Goal: Task Accomplishment & Management: Manage account settings

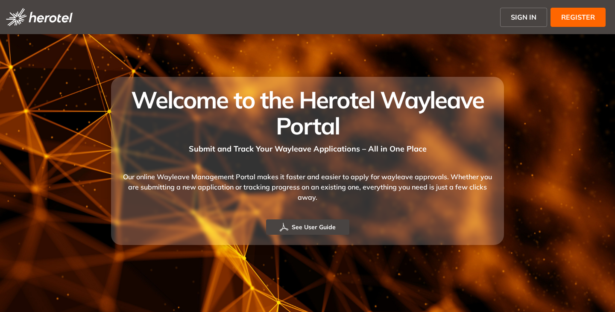
click at [521, 15] on span "SIGN IN" at bounding box center [524, 17] width 26 height 10
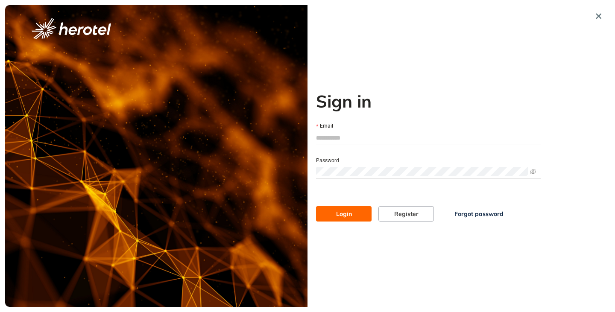
click at [328, 137] on input "Email" at bounding box center [428, 138] width 225 height 13
type input "**********"
click at [316, 206] on button "Login" at bounding box center [344, 213] width 56 height 15
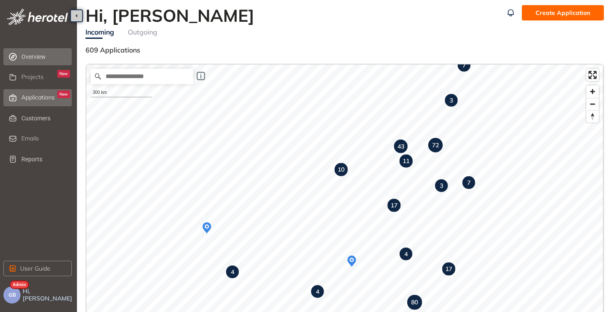
click at [26, 95] on span "Applications" at bounding box center [37, 97] width 33 height 7
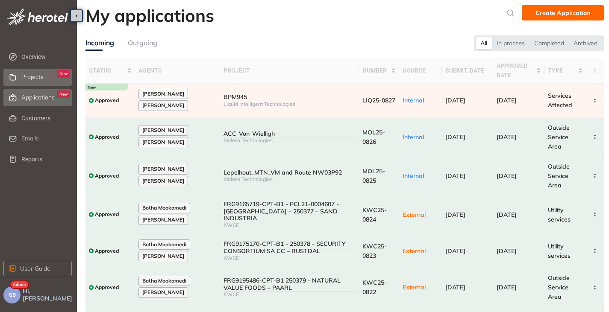
click at [41, 74] on span "Projects" at bounding box center [32, 77] width 22 height 7
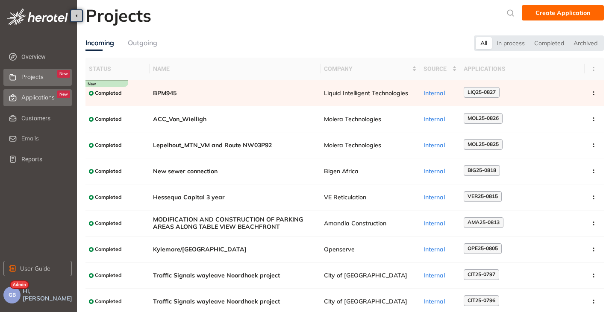
click at [27, 99] on span "Applications" at bounding box center [37, 97] width 33 height 7
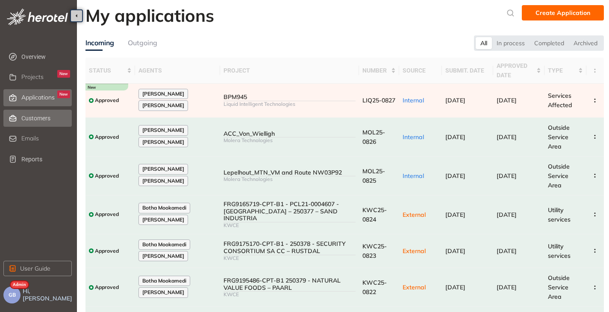
click at [30, 113] on span "Customers" at bounding box center [45, 118] width 49 height 17
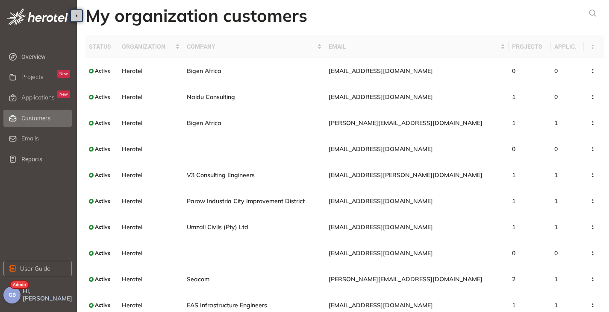
click at [11, 296] on span "GB" at bounding box center [12, 295] width 7 height 6
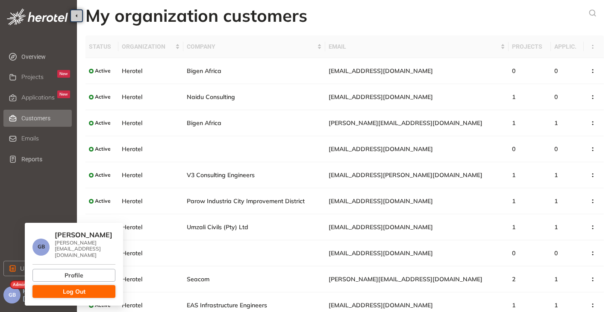
click at [56, 285] on button "Log Out" at bounding box center [73, 291] width 83 height 13
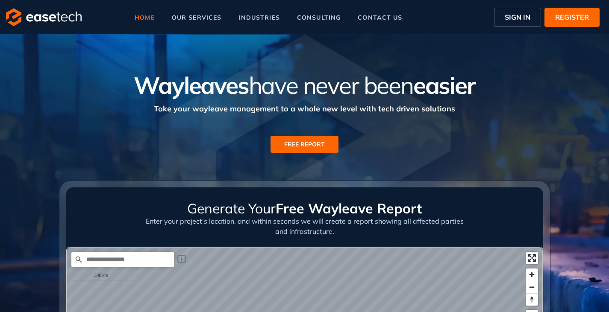
click at [515, 18] on span "SIGN IN" at bounding box center [518, 17] width 26 height 10
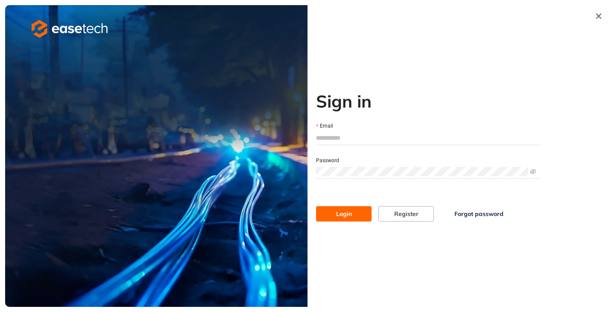
click at [333, 138] on input "Email" at bounding box center [428, 138] width 225 height 13
type input "**********"
click at [339, 216] on span "Login" at bounding box center [344, 213] width 16 height 9
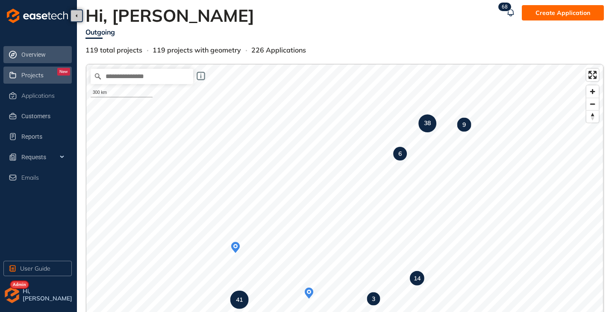
click at [24, 74] on span "Projects" at bounding box center [32, 75] width 22 height 7
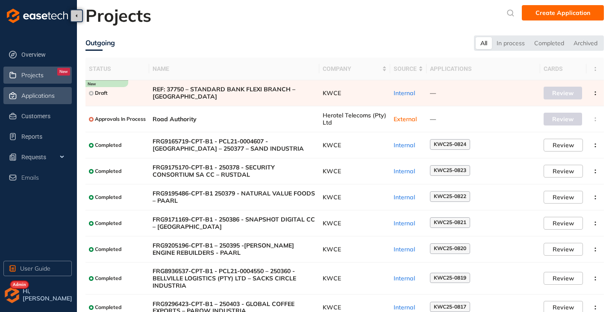
click at [30, 94] on span "Applications" at bounding box center [37, 95] width 33 height 7
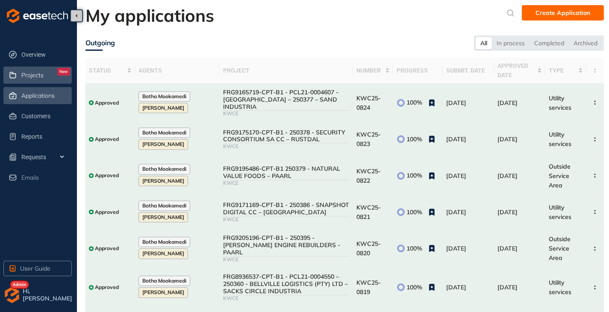
click at [37, 79] on div "Projects New" at bounding box center [45, 75] width 49 height 15
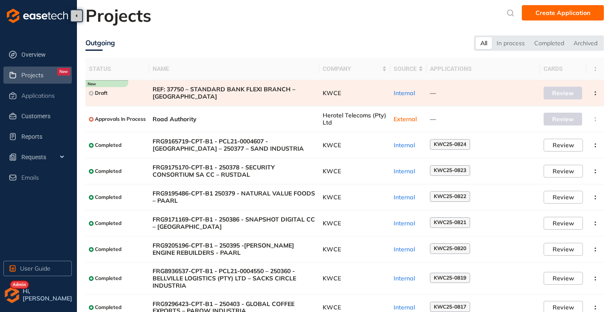
click at [182, 90] on span "REF: 37750 – STANDARD BANK FLEXI BRANCH – MOSSEL BAY" at bounding box center [234, 93] width 163 height 15
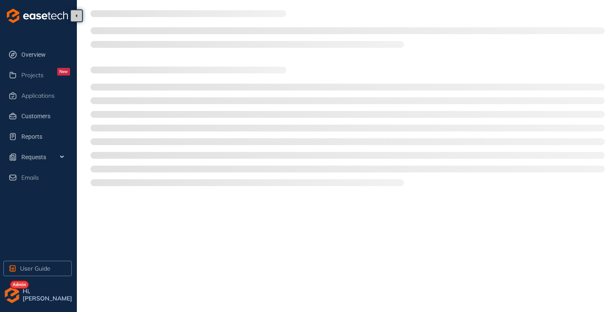
type textarea "**********"
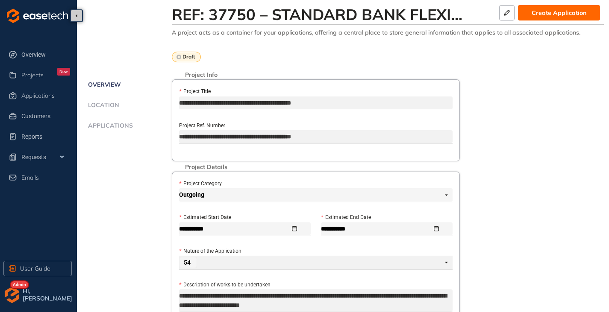
click at [109, 128] on span "Applications" at bounding box center [108, 125] width 47 height 7
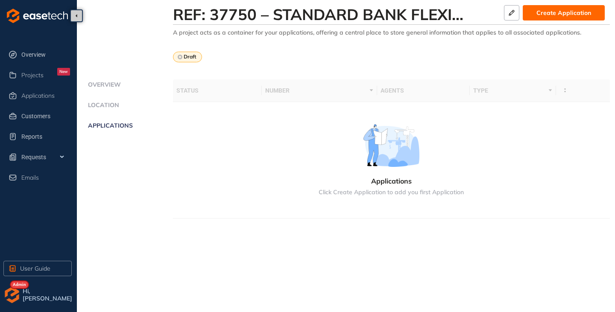
click at [96, 83] on span "Overview" at bounding box center [102, 84] width 35 height 7
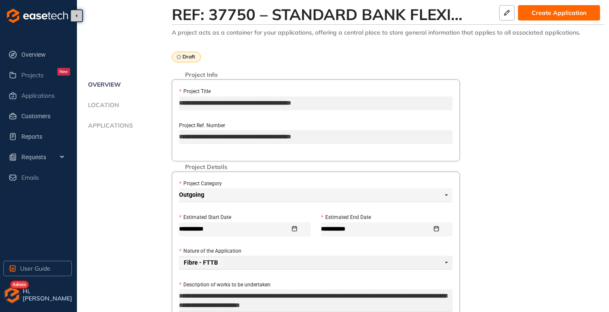
click at [8, 297] on img "button" at bounding box center [11, 295] width 17 height 17
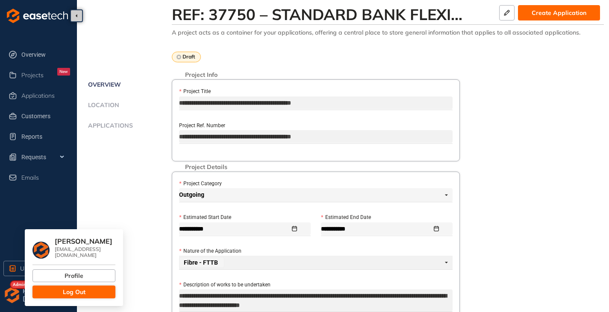
click at [63, 288] on span "Log Out" at bounding box center [74, 292] width 23 height 9
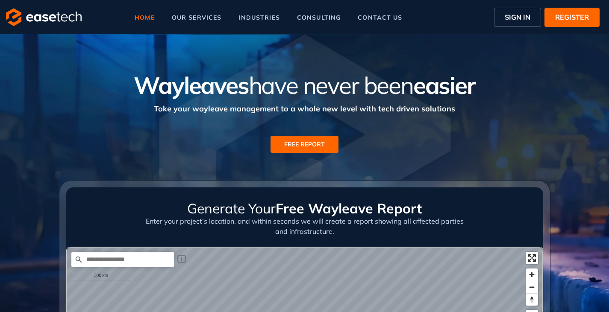
click at [520, 15] on span "SIGN IN" at bounding box center [518, 17] width 26 height 10
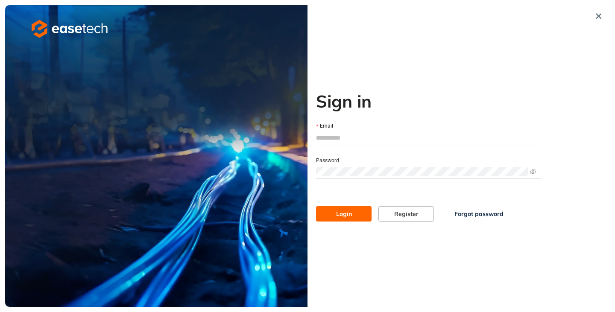
click at [367, 132] on input "Email" at bounding box center [428, 138] width 225 height 13
type input "**********"
click at [349, 215] on span "Login" at bounding box center [344, 213] width 16 height 9
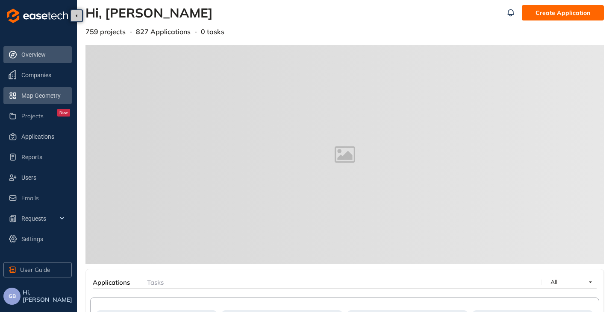
click at [40, 96] on span "Map Geometry" at bounding box center [45, 95] width 49 height 17
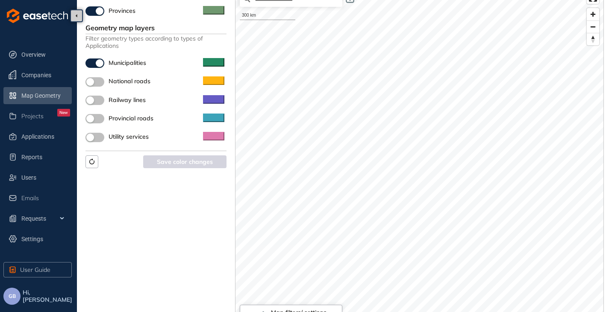
scroll to position [60, 0]
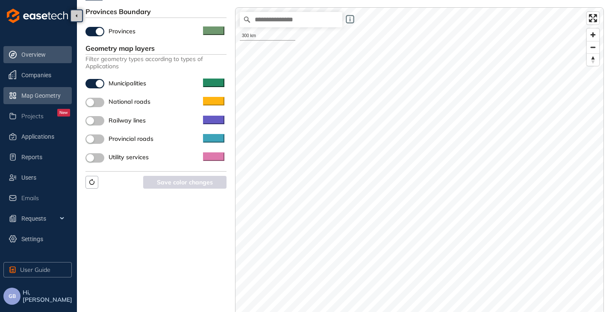
click at [38, 54] on span "Overview" at bounding box center [45, 54] width 49 height 17
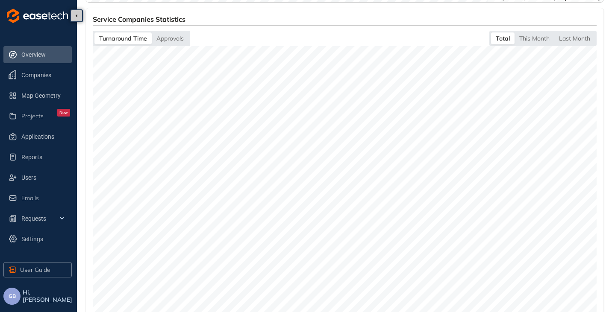
scroll to position [342, 0]
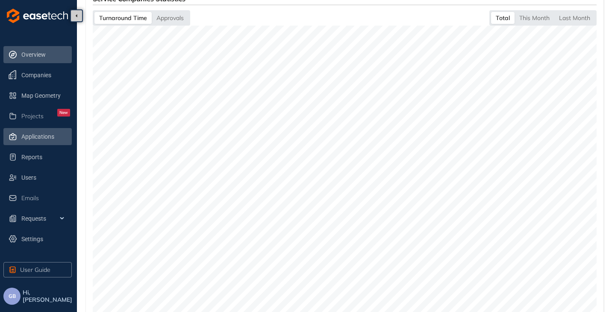
click at [46, 136] on span "Applications" at bounding box center [45, 136] width 49 height 17
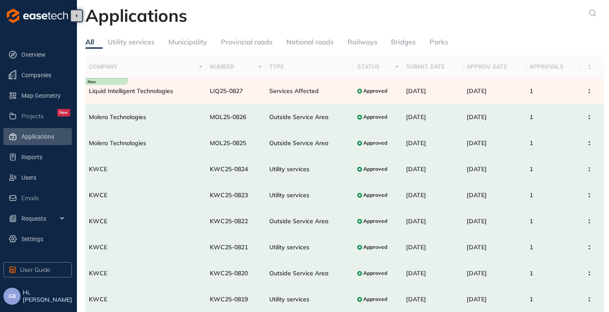
click at [16, 301] on button "GB" at bounding box center [11, 296] width 17 height 17
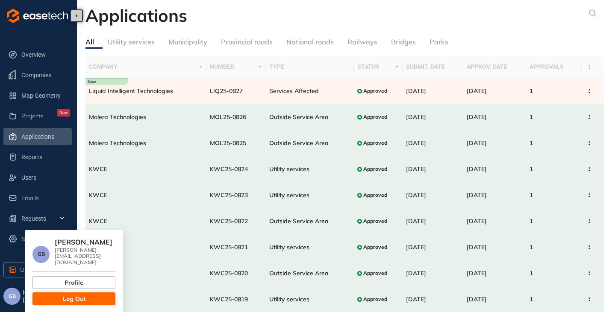
click at [62, 293] on button "Log Out" at bounding box center [73, 299] width 83 height 13
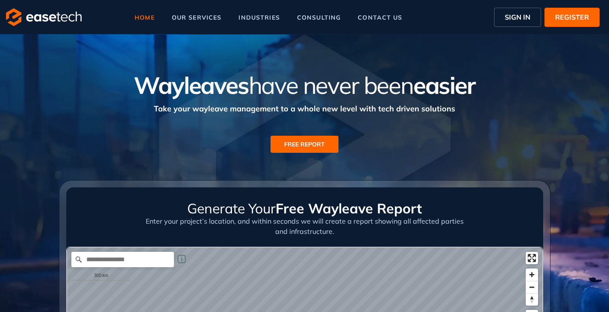
click at [506, 15] on span "SIGN IN" at bounding box center [518, 17] width 26 height 10
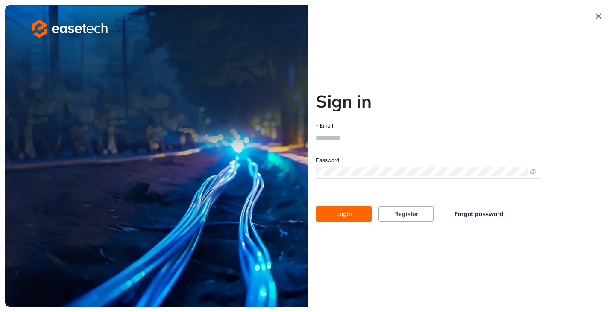
click at [344, 137] on input "Email" at bounding box center [428, 138] width 225 height 13
type input "**********"
click at [338, 213] on span "Login" at bounding box center [344, 213] width 16 height 9
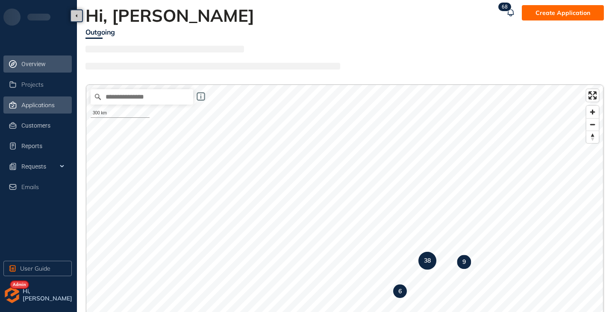
click at [41, 106] on span "Applications" at bounding box center [37, 105] width 33 height 7
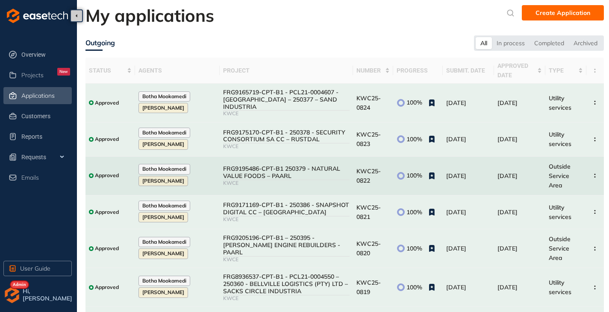
click at [322, 173] on div "FRG9195486-CPT-B1 250379 - NATURAL VALUE FOODS – PAARL" at bounding box center [286, 172] width 127 height 15
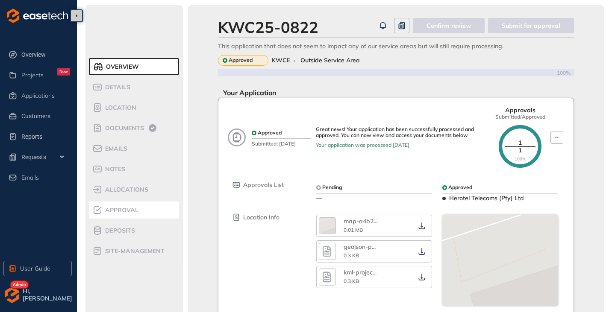
click at [109, 208] on span "Approval" at bounding box center [121, 210] width 36 height 7
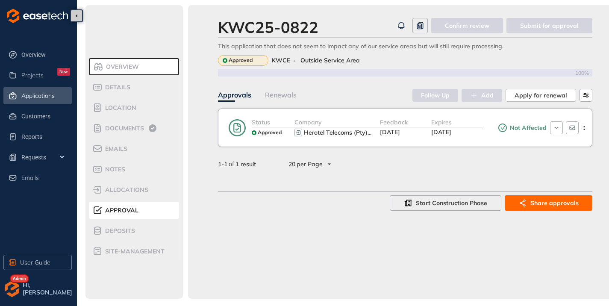
click at [28, 95] on span "Applications" at bounding box center [37, 95] width 33 height 7
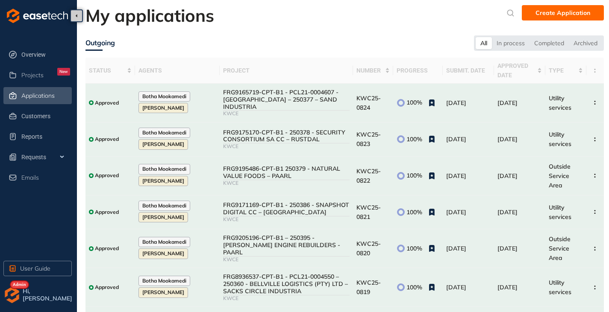
drag, startPoint x: 28, startPoint y: 75, endPoint x: 26, endPoint y: 87, distance: 12.5
click at [29, 75] on span "Projects" at bounding box center [32, 75] width 22 height 7
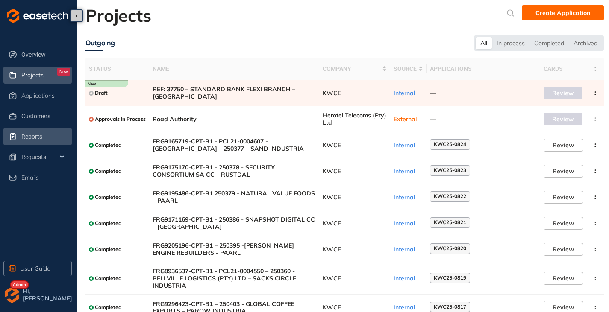
click at [31, 133] on span "Reports" at bounding box center [45, 136] width 49 height 17
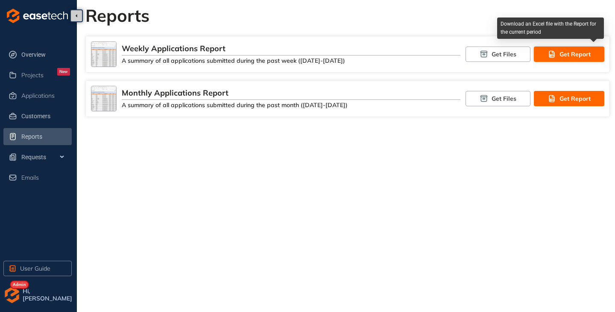
click at [551, 48] on button "Get Report" at bounding box center [569, 54] width 71 height 15
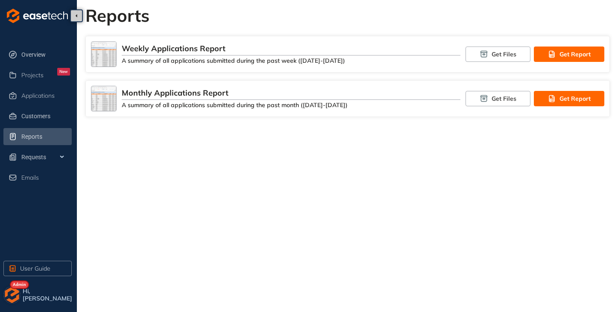
click at [7, 294] on img "button" at bounding box center [11, 295] width 17 height 17
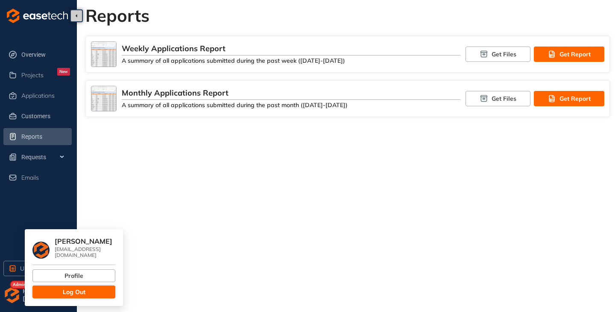
click at [48, 288] on button "Log Out" at bounding box center [73, 292] width 83 height 13
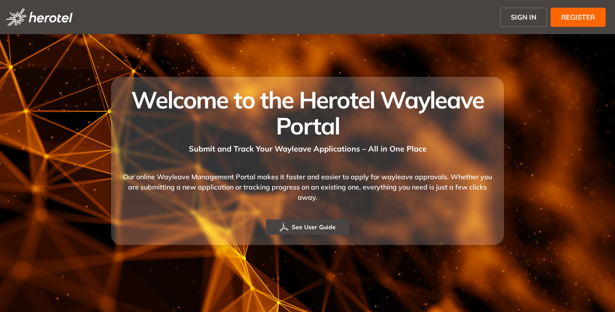
click at [534, 11] on button "SIGN IN" at bounding box center [523, 17] width 47 height 19
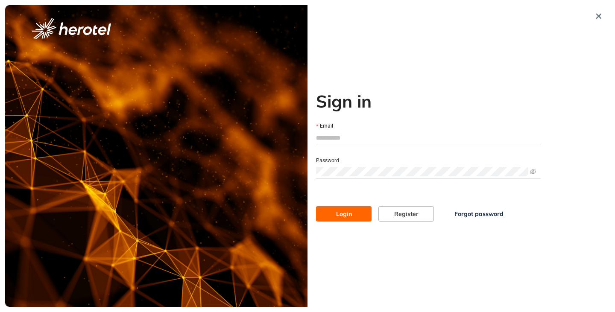
click at [340, 136] on input "Email" at bounding box center [428, 138] width 225 height 13
type input "**********"
click at [316, 206] on button "Login" at bounding box center [344, 213] width 56 height 15
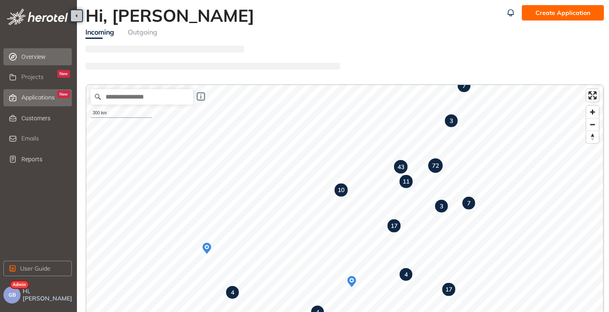
click at [38, 99] on span "Applications" at bounding box center [37, 97] width 33 height 7
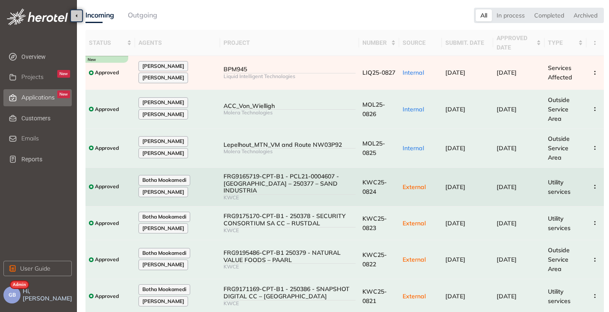
scroll to position [43, 0]
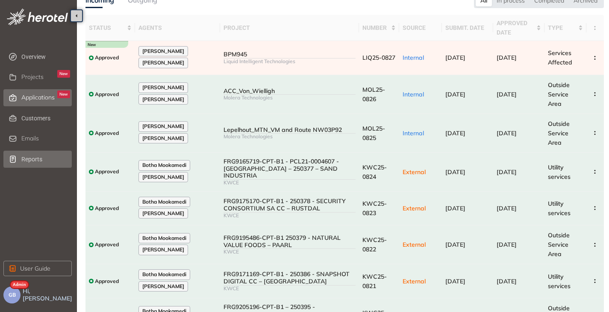
click at [15, 160] on icon at bounding box center [13, 159] width 6 height 7
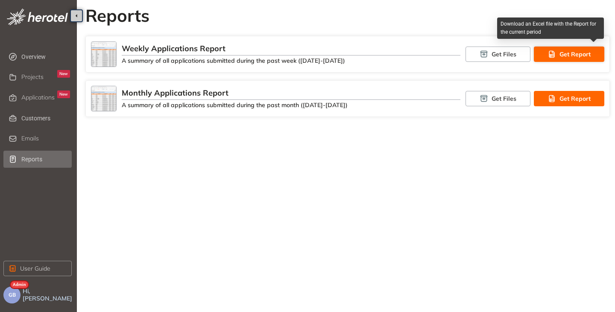
click at [568, 52] on span "Get Report" at bounding box center [575, 54] width 31 height 9
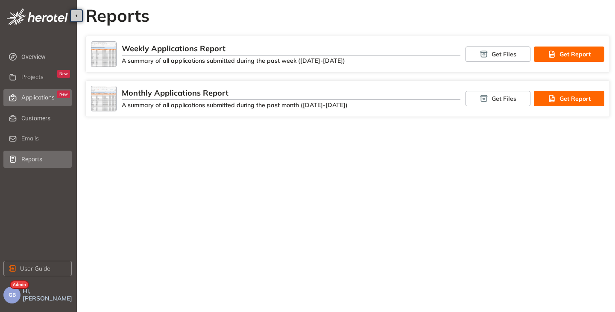
click at [35, 98] on span "Applications" at bounding box center [37, 97] width 33 height 7
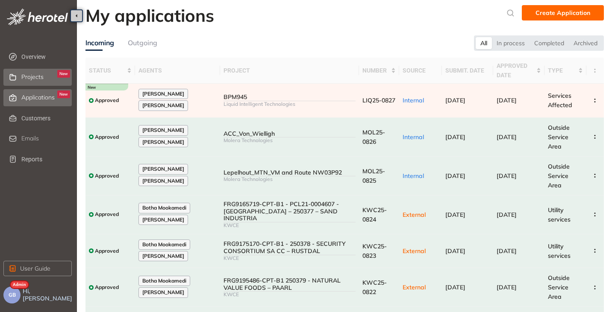
click at [34, 78] on span "Projects" at bounding box center [32, 77] width 22 height 7
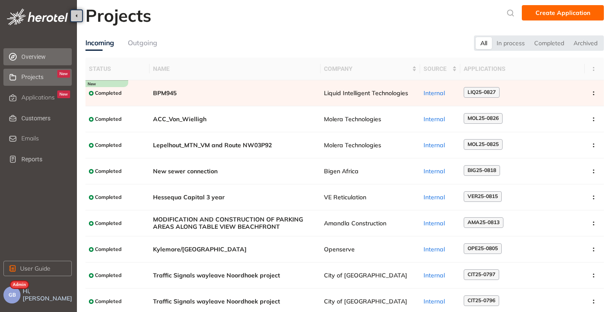
click at [21, 59] on li "Overview" at bounding box center [37, 56] width 68 height 17
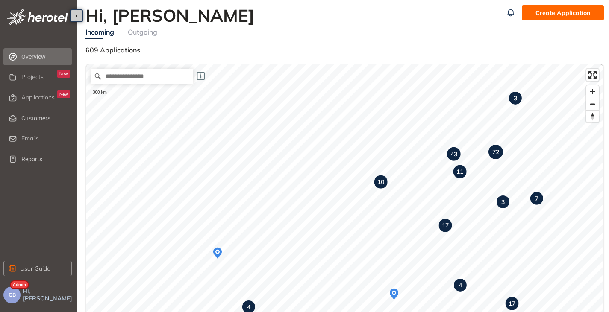
click at [148, 33] on div "Outgoing" at bounding box center [142, 32] width 29 height 11
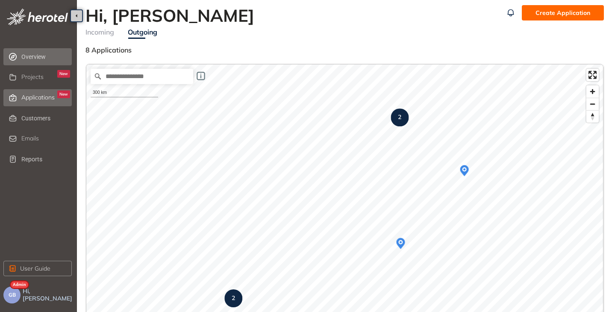
click at [37, 97] on span "Applications" at bounding box center [37, 97] width 33 height 7
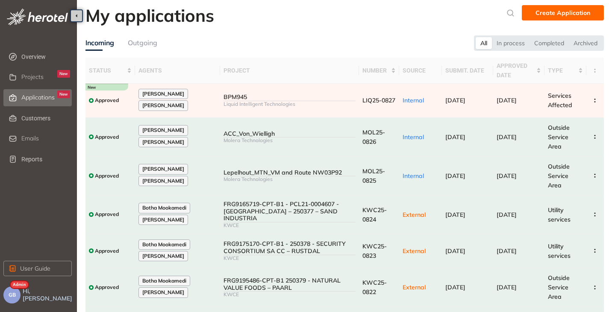
click at [144, 46] on div "Outgoing" at bounding box center [142, 43] width 29 height 11
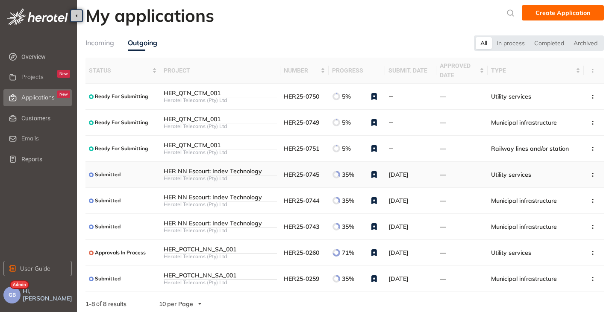
click at [224, 177] on div "Herotel Telecoms (Pty) Ltd" at bounding box center [220, 179] width 113 height 6
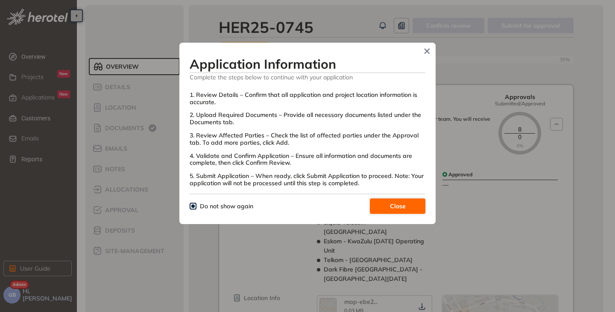
click at [408, 208] on button "Close" at bounding box center [398, 206] width 56 height 15
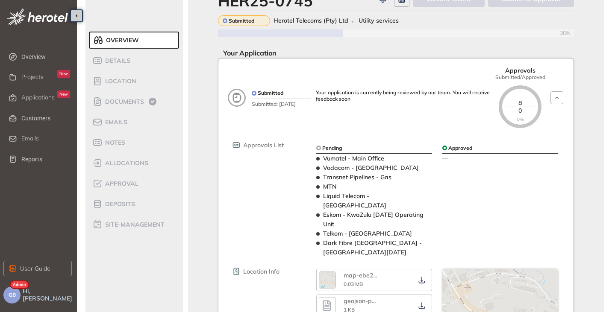
scroll to position [43, 0]
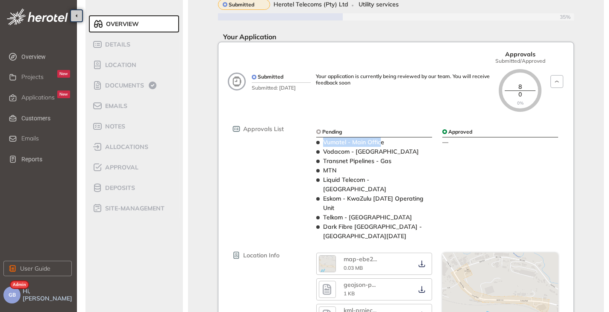
drag, startPoint x: 325, startPoint y: 141, endPoint x: 381, endPoint y: 142, distance: 56.0
click at [381, 142] on span "Vumatel - Main Office" at bounding box center [353, 142] width 61 height 8
drag, startPoint x: 327, startPoint y: 152, endPoint x: 377, endPoint y: 153, distance: 50.9
click at [377, 153] on span "Vodacom - [GEOGRAPHIC_DATA]" at bounding box center [371, 152] width 96 height 8
click at [123, 167] on span "Approval" at bounding box center [121, 167] width 36 height 7
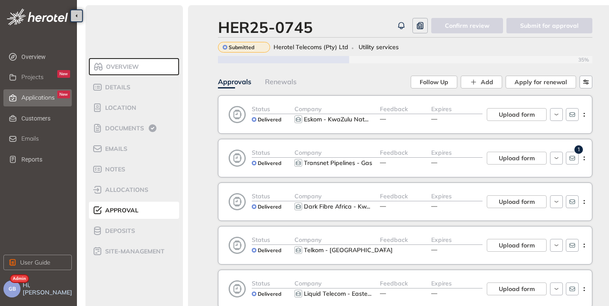
click at [26, 100] on span "Applications" at bounding box center [37, 97] width 33 height 7
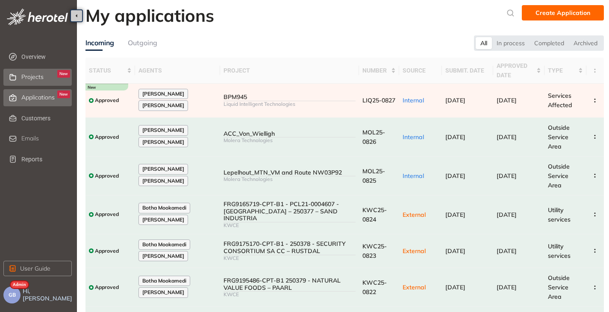
click at [24, 74] on span "Projects" at bounding box center [32, 77] width 22 height 7
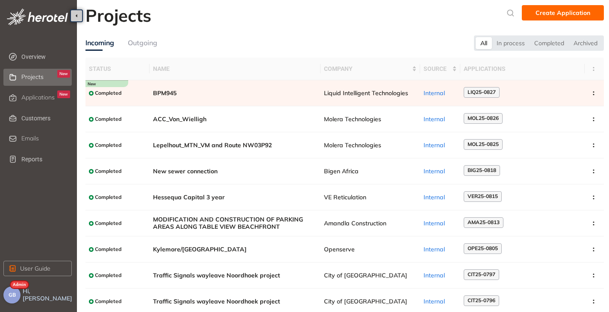
click at [9, 287] on div "GB" at bounding box center [11, 295] width 17 height 17
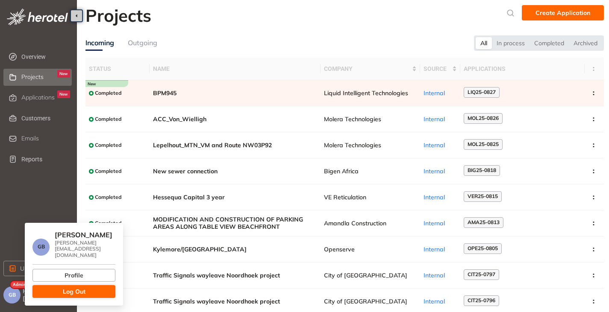
click at [56, 285] on button "Log Out" at bounding box center [73, 291] width 83 height 13
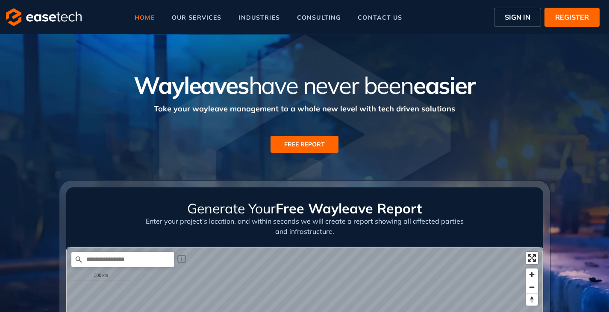
click at [511, 18] on span "SIGN IN" at bounding box center [518, 17] width 26 height 10
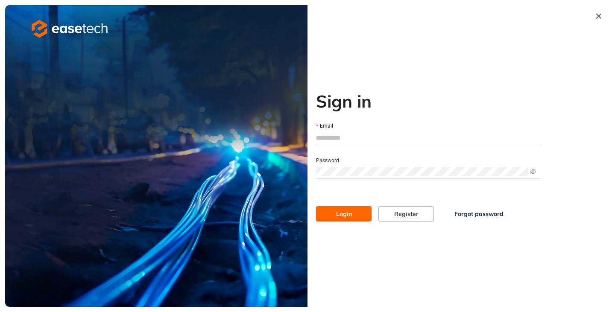
click at [351, 139] on input "Email" at bounding box center [428, 138] width 225 height 13
type input "**********"
click at [338, 218] on span "Login" at bounding box center [344, 213] width 16 height 9
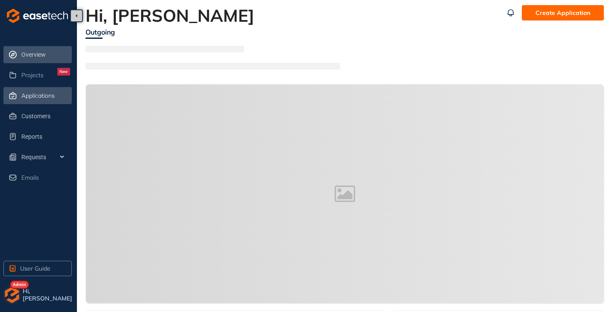
click at [29, 97] on span "Applications" at bounding box center [37, 95] width 33 height 7
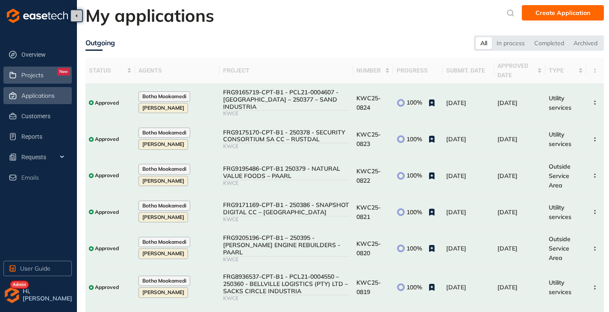
click at [31, 77] on span "Projects" at bounding box center [32, 75] width 22 height 7
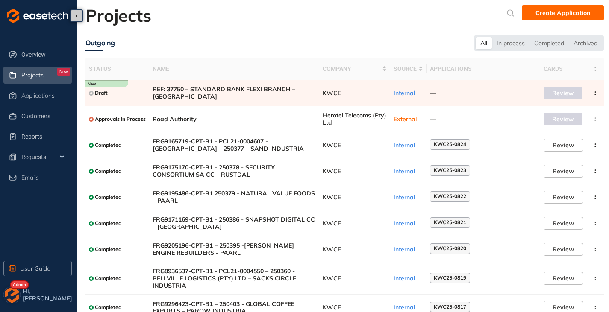
click at [14, 295] on img "button" at bounding box center [11, 295] width 17 height 17
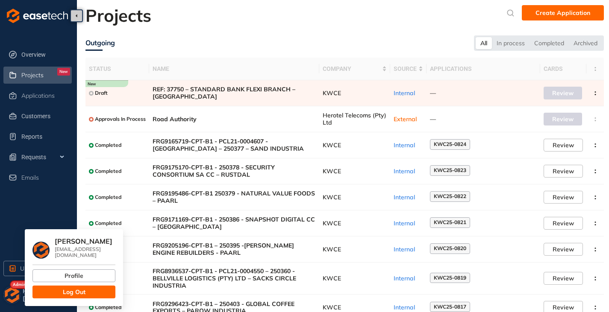
click at [56, 291] on button "Log Out" at bounding box center [73, 292] width 83 height 13
